Goal: Task Accomplishment & Management: Manage account settings

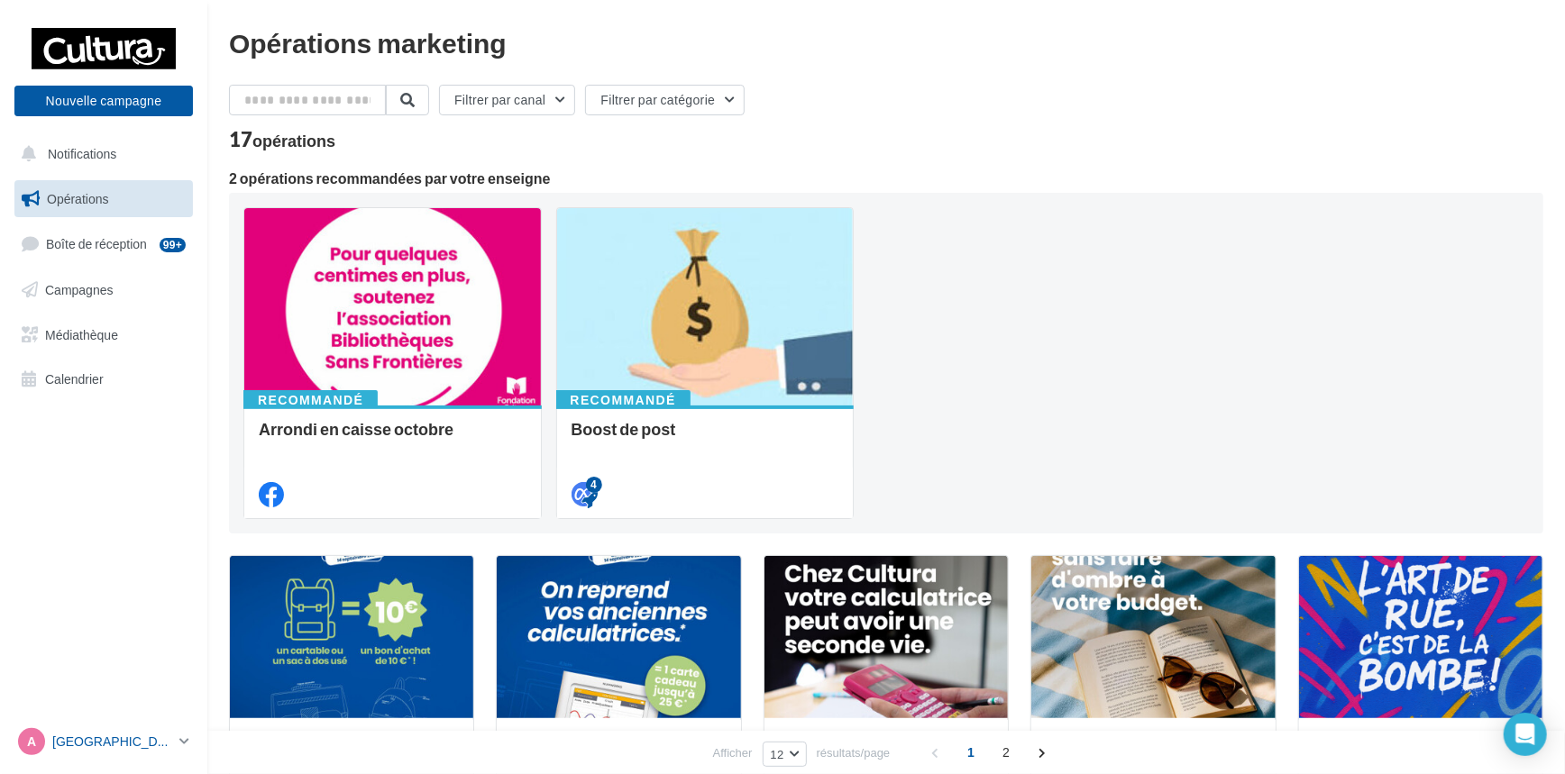
click at [179, 738] on icon at bounding box center [184, 741] width 10 height 15
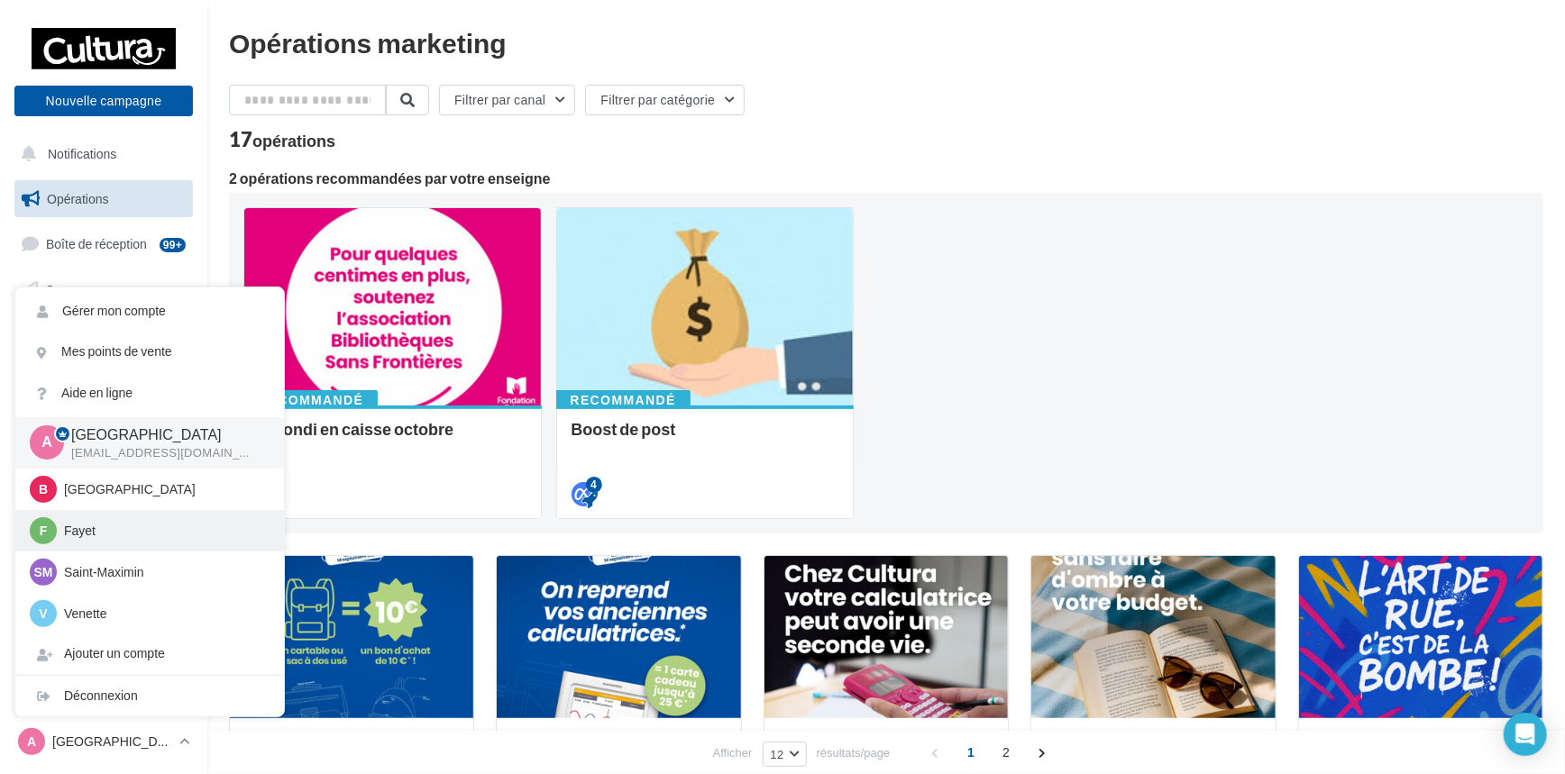
click at [103, 541] on div "F Fayet c.rougalle@cultura.fr" at bounding box center [150, 530] width 240 height 27
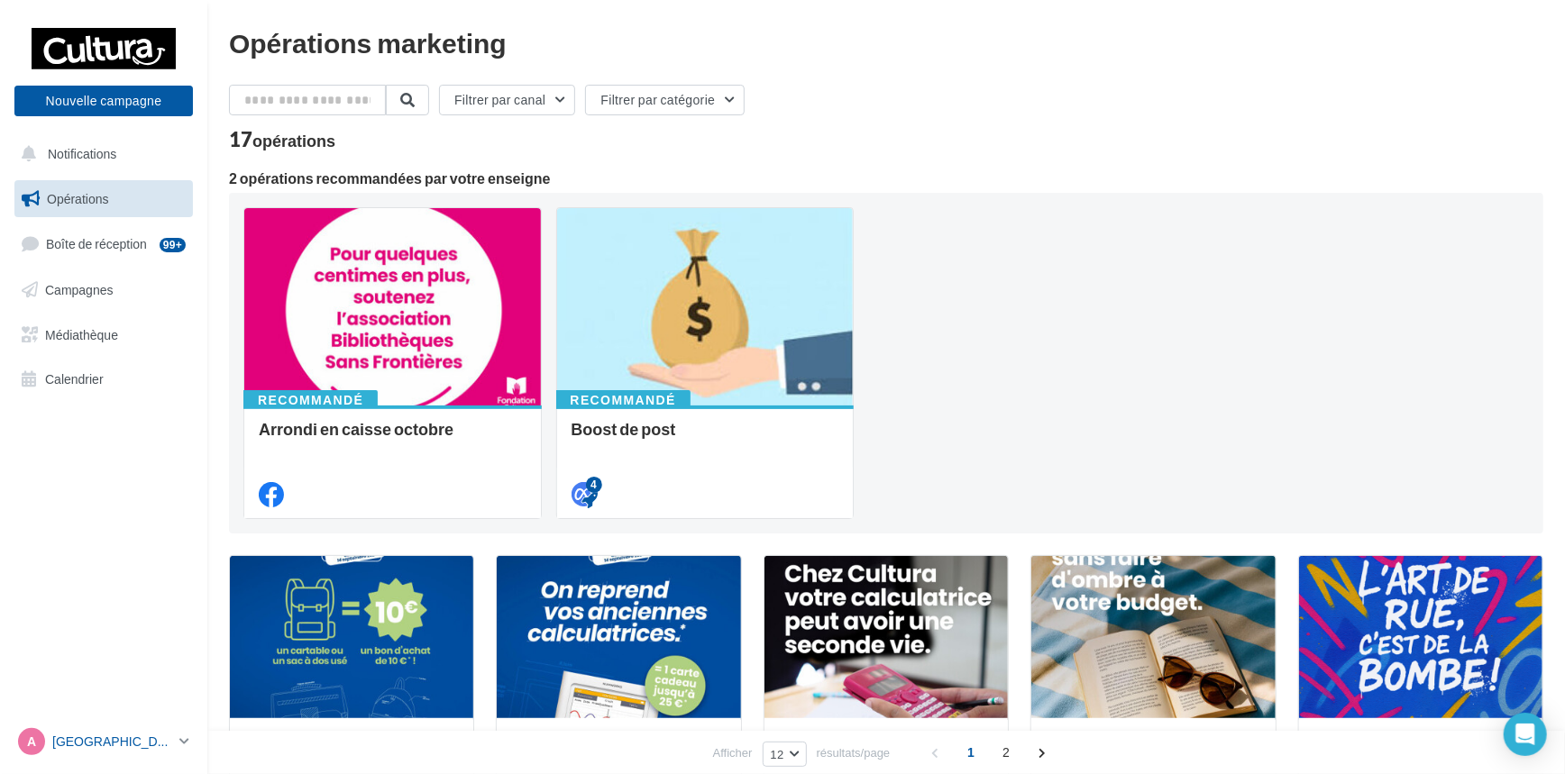
click at [179, 739] on icon at bounding box center [184, 741] width 10 height 15
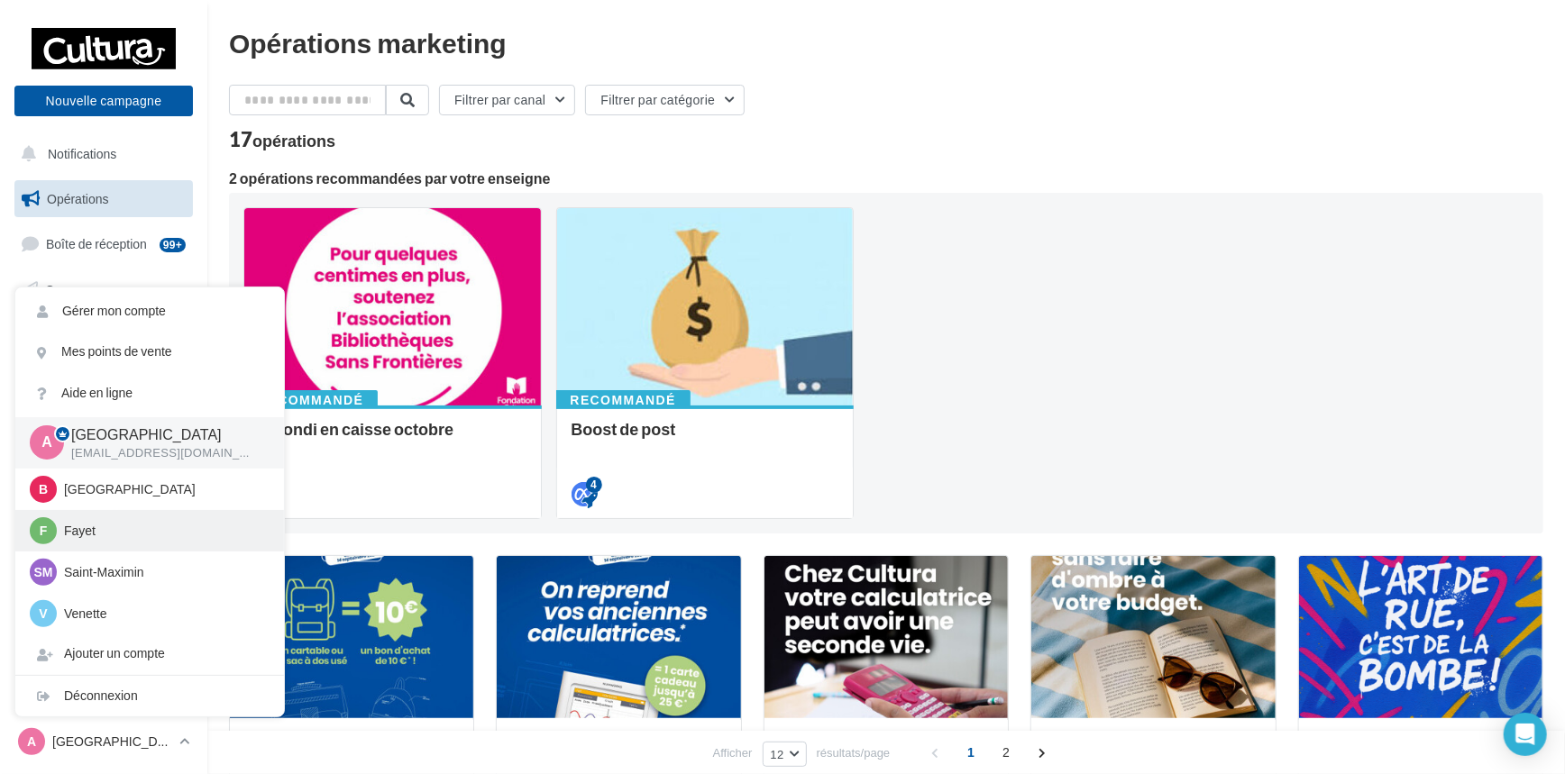
click at [79, 538] on p "Fayet" at bounding box center [163, 531] width 198 height 18
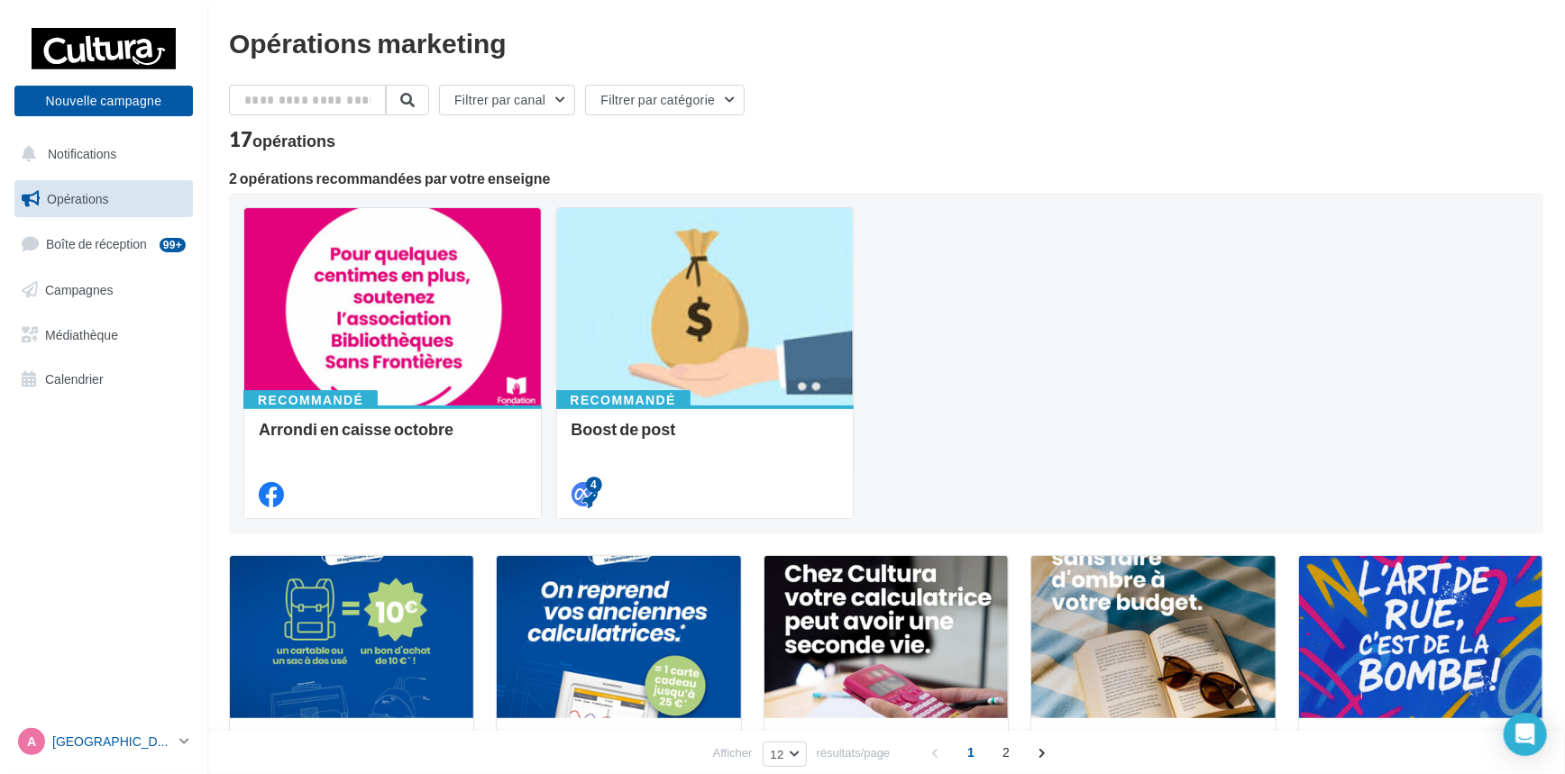
click at [187, 745] on icon at bounding box center [184, 741] width 10 height 15
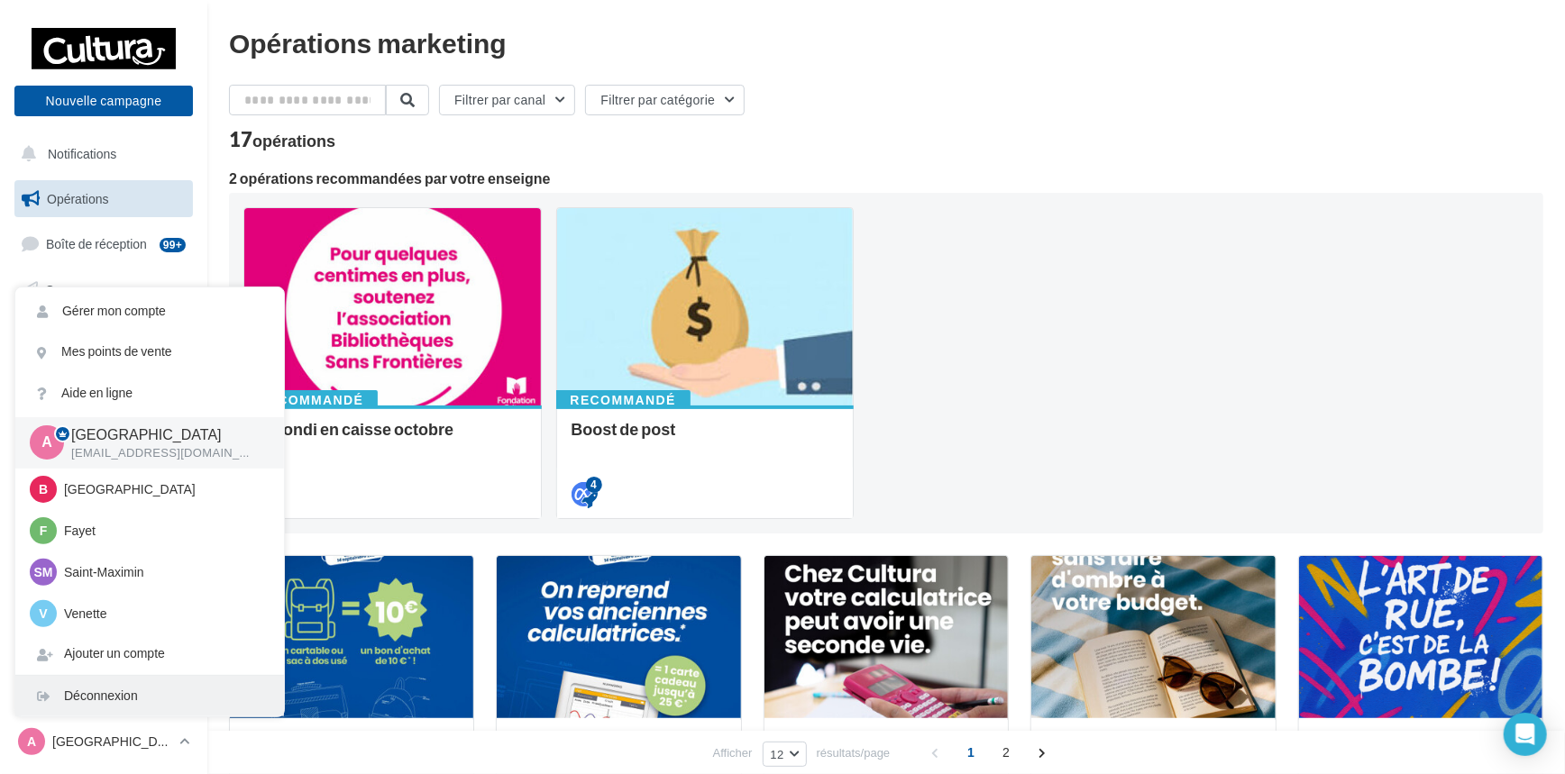
click at [113, 696] on div "Déconnexion" at bounding box center [149, 696] width 269 height 41
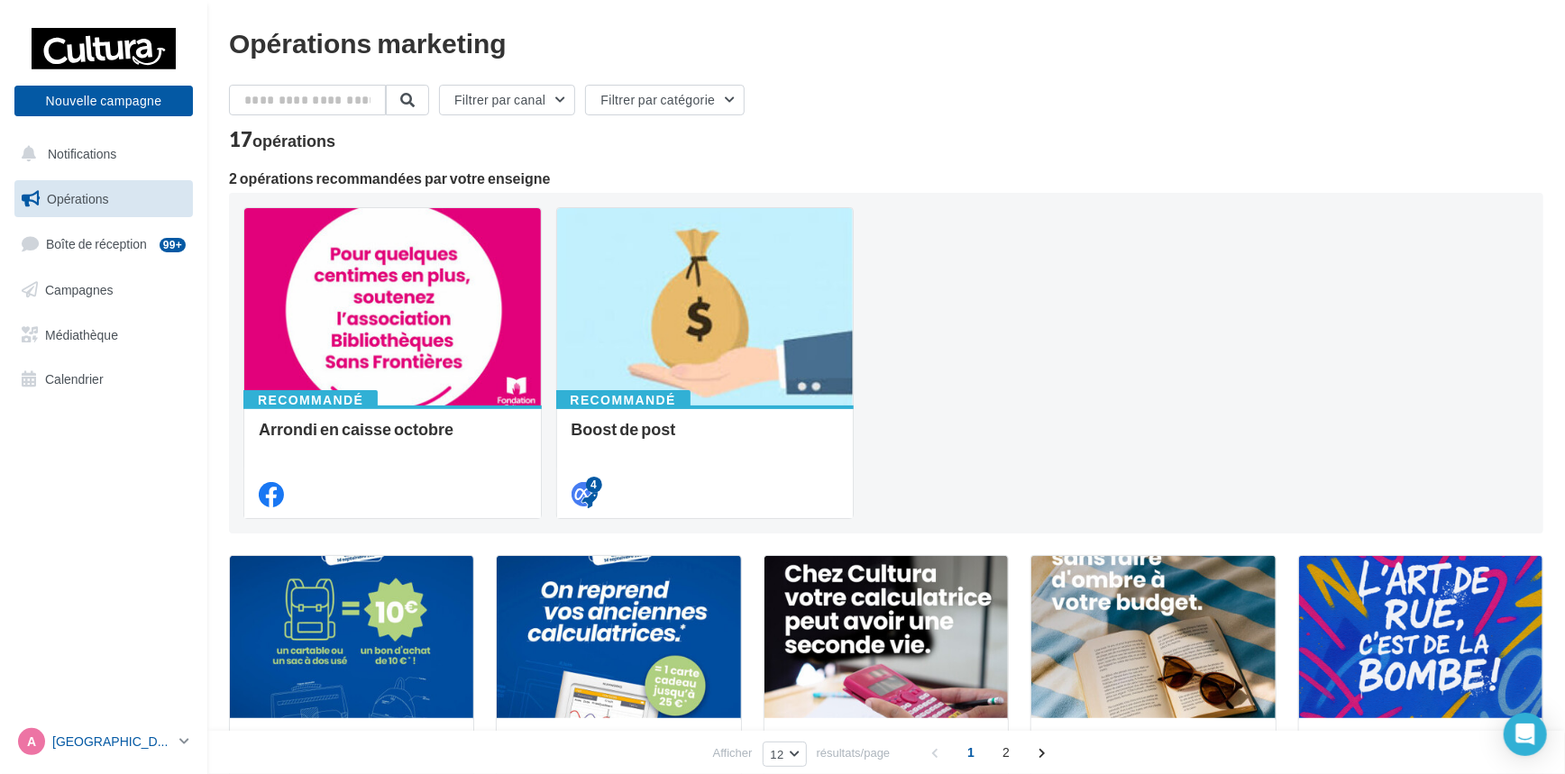
click at [181, 743] on icon at bounding box center [184, 741] width 10 height 15
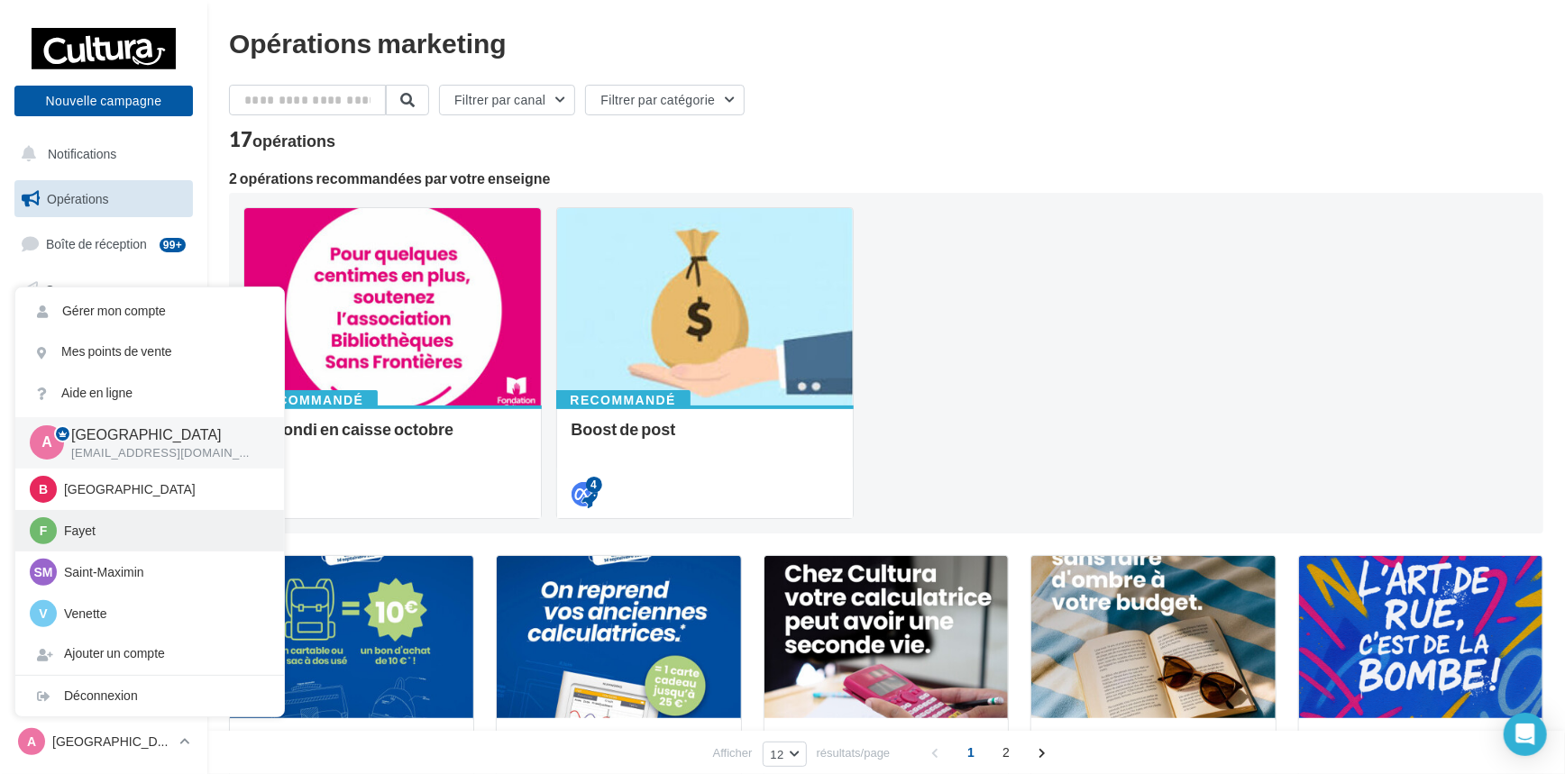
click at [117, 535] on p "Fayet" at bounding box center [163, 531] width 198 height 18
